Goal: Navigation & Orientation: Find specific page/section

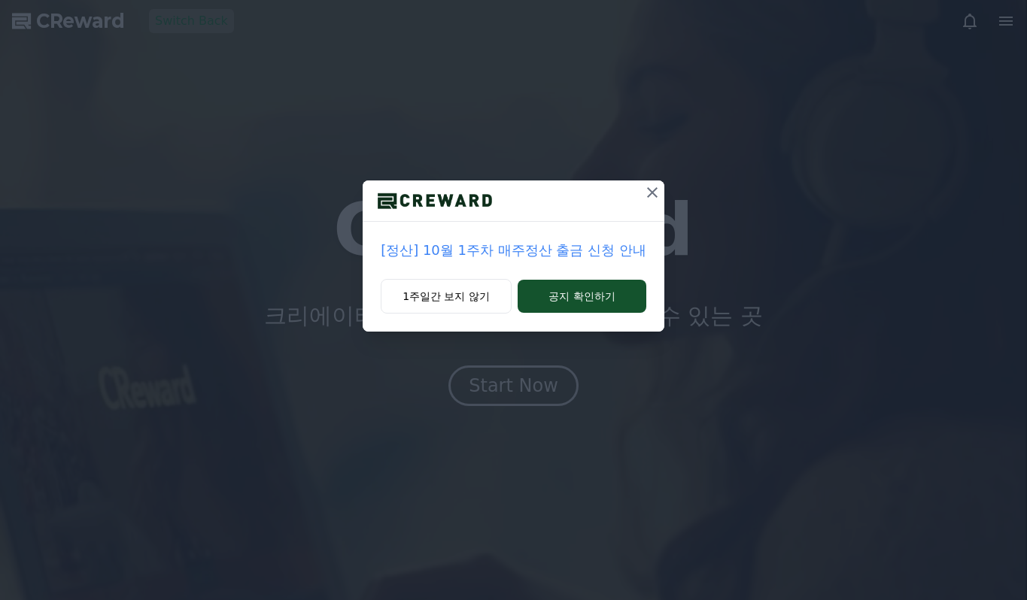
click at [654, 191] on icon at bounding box center [652, 192] width 11 height 11
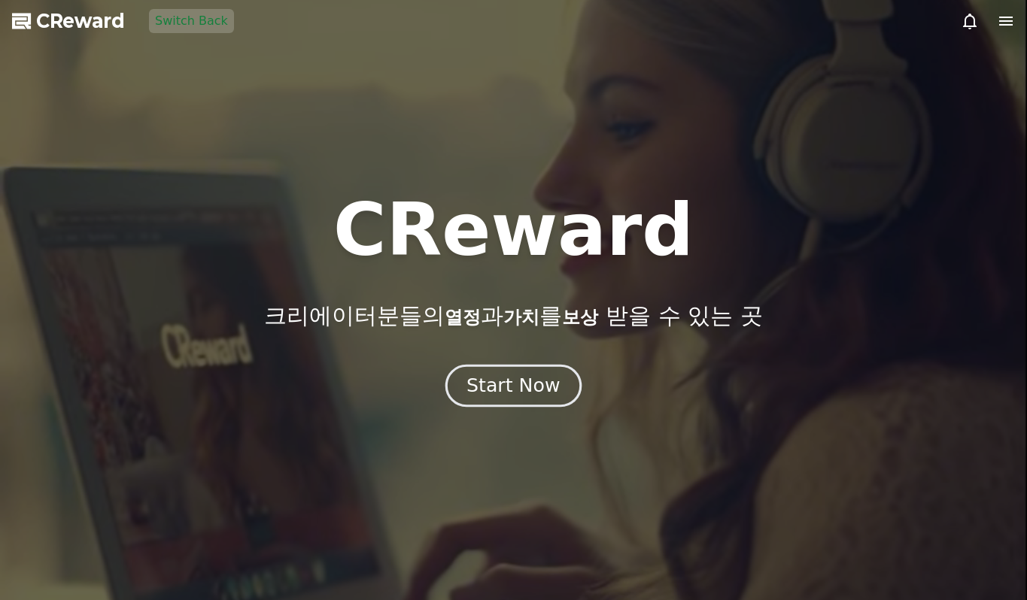
click at [554, 373] on button "Start Now" at bounding box center [513, 386] width 136 height 43
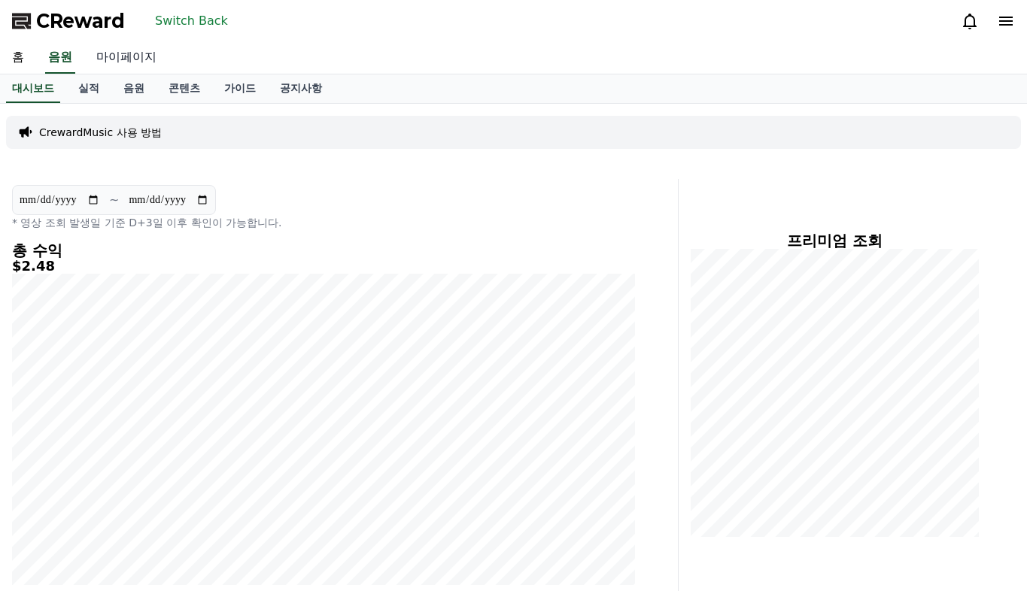
click at [112, 59] on link "마이페이지" at bounding box center [126, 58] width 84 height 32
select select "**********"
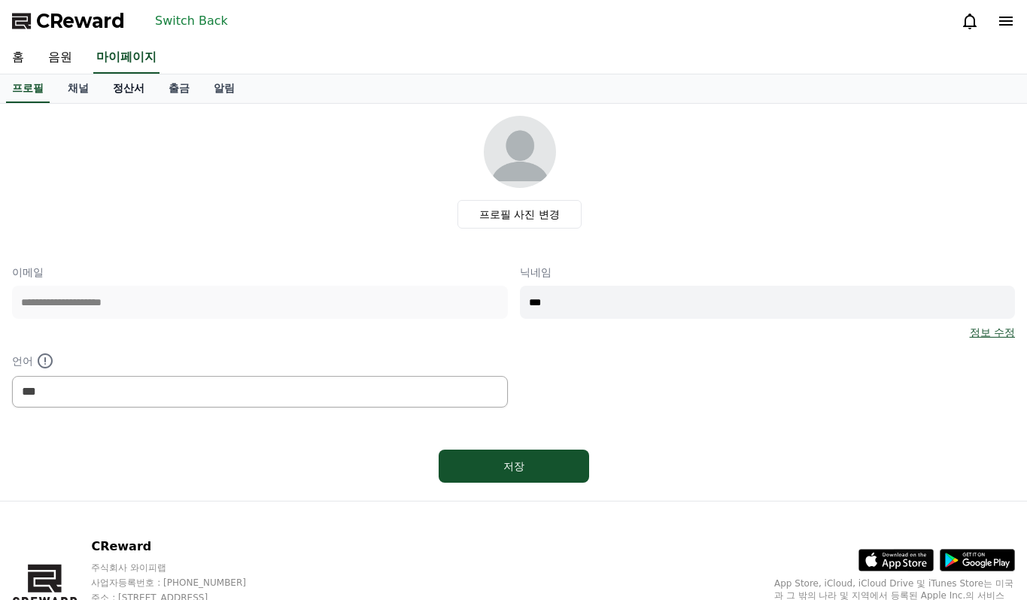
click at [124, 90] on link "정산서" at bounding box center [129, 88] width 56 height 29
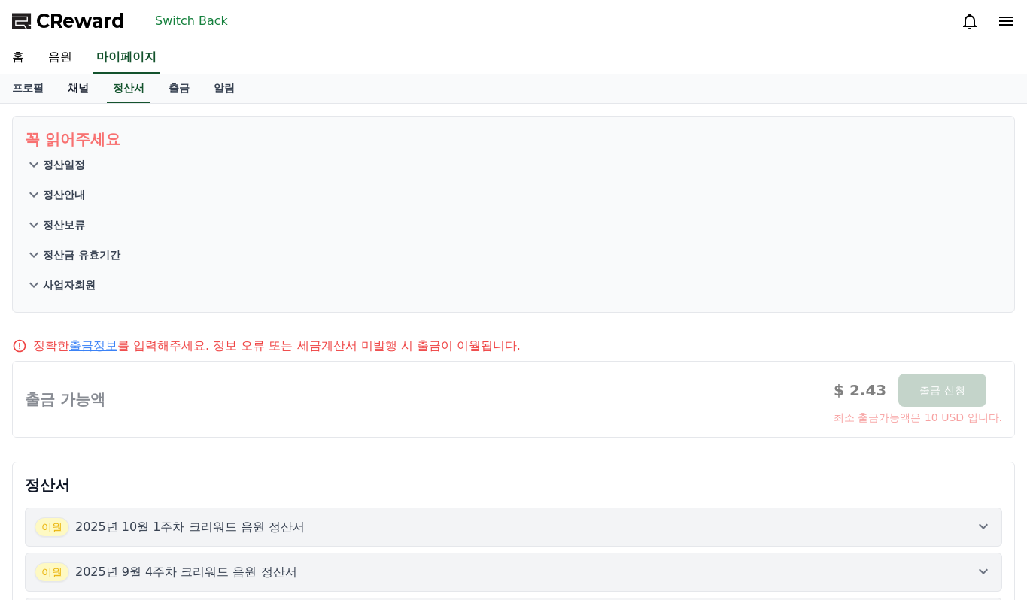
click at [81, 89] on link "채널" at bounding box center [78, 88] width 45 height 29
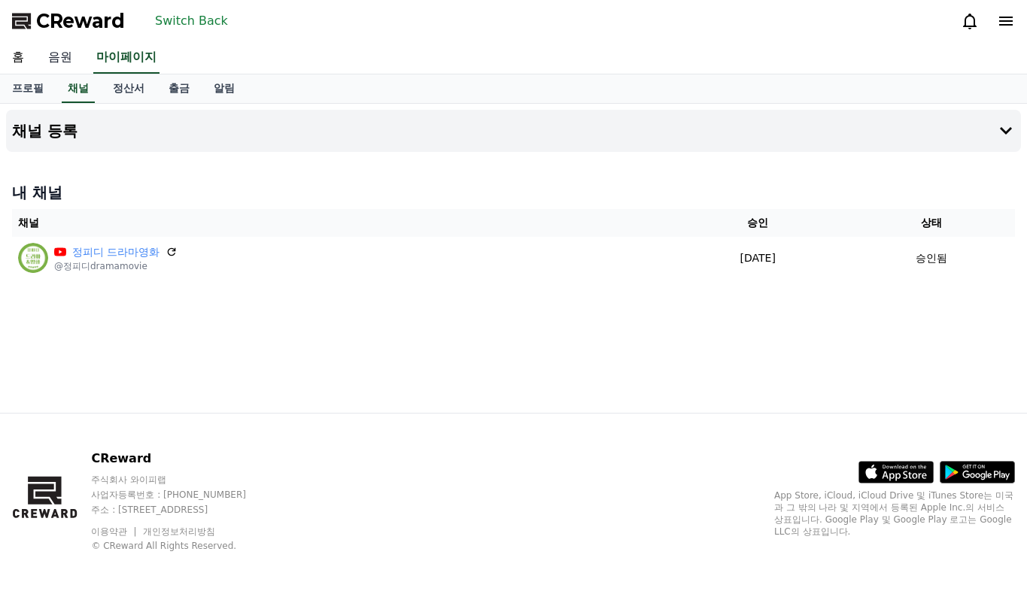
click at [68, 57] on link "음원" at bounding box center [60, 58] width 48 height 32
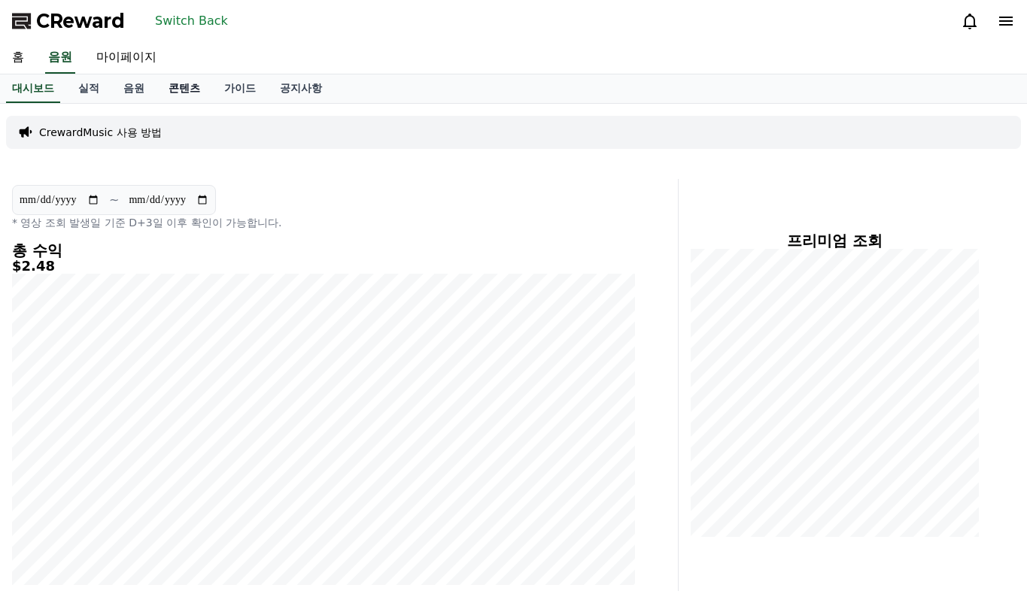
click at [162, 87] on link "콘텐츠" at bounding box center [184, 88] width 56 height 29
click at [129, 90] on link "음원" at bounding box center [133, 88] width 45 height 29
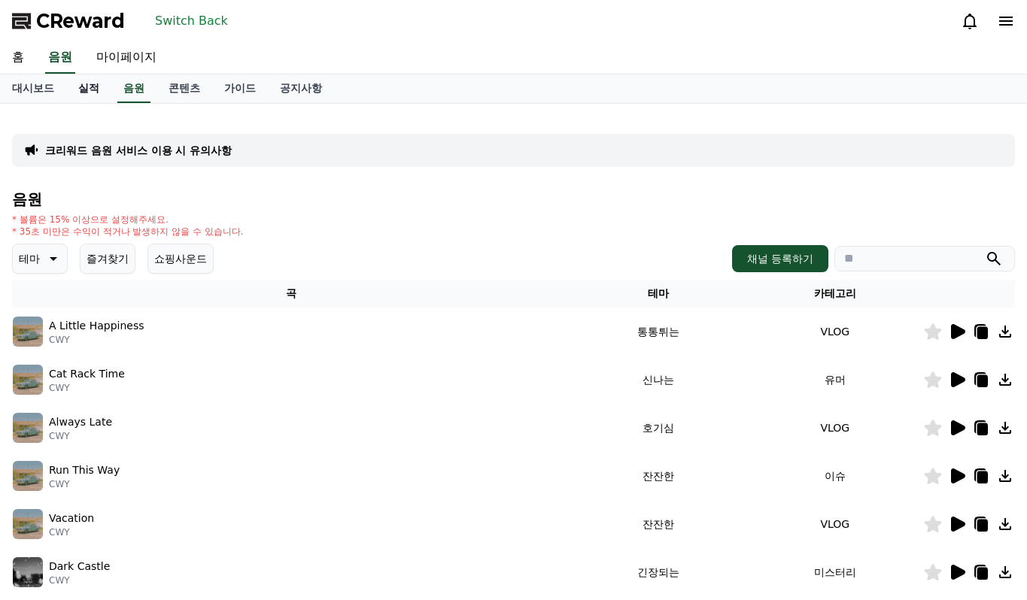
click at [76, 90] on link "실적" at bounding box center [88, 88] width 45 height 29
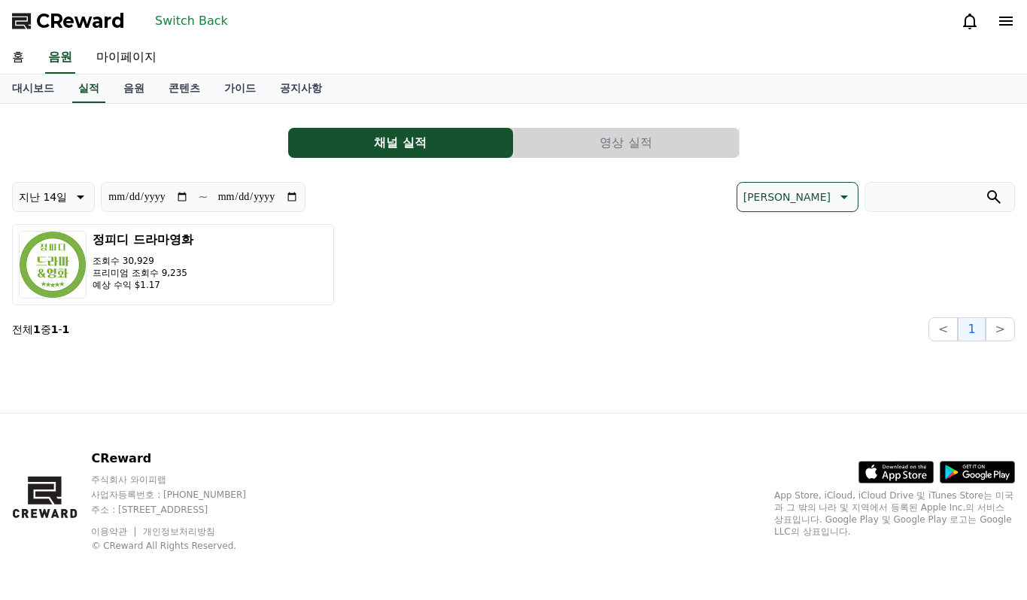
click at [590, 132] on button "영상 실적" at bounding box center [626, 143] width 225 height 30
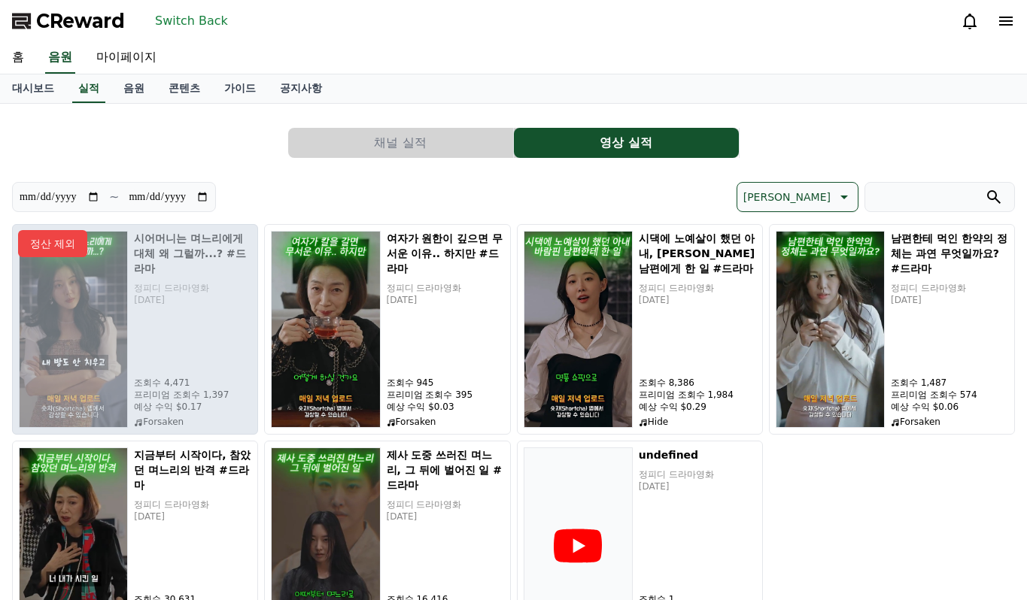
click at [182, 23] on button "Switch Back" at bounding box center [191, 21] width 85 height 24
